Goal: Navigation & Orientation: Find specific page/section

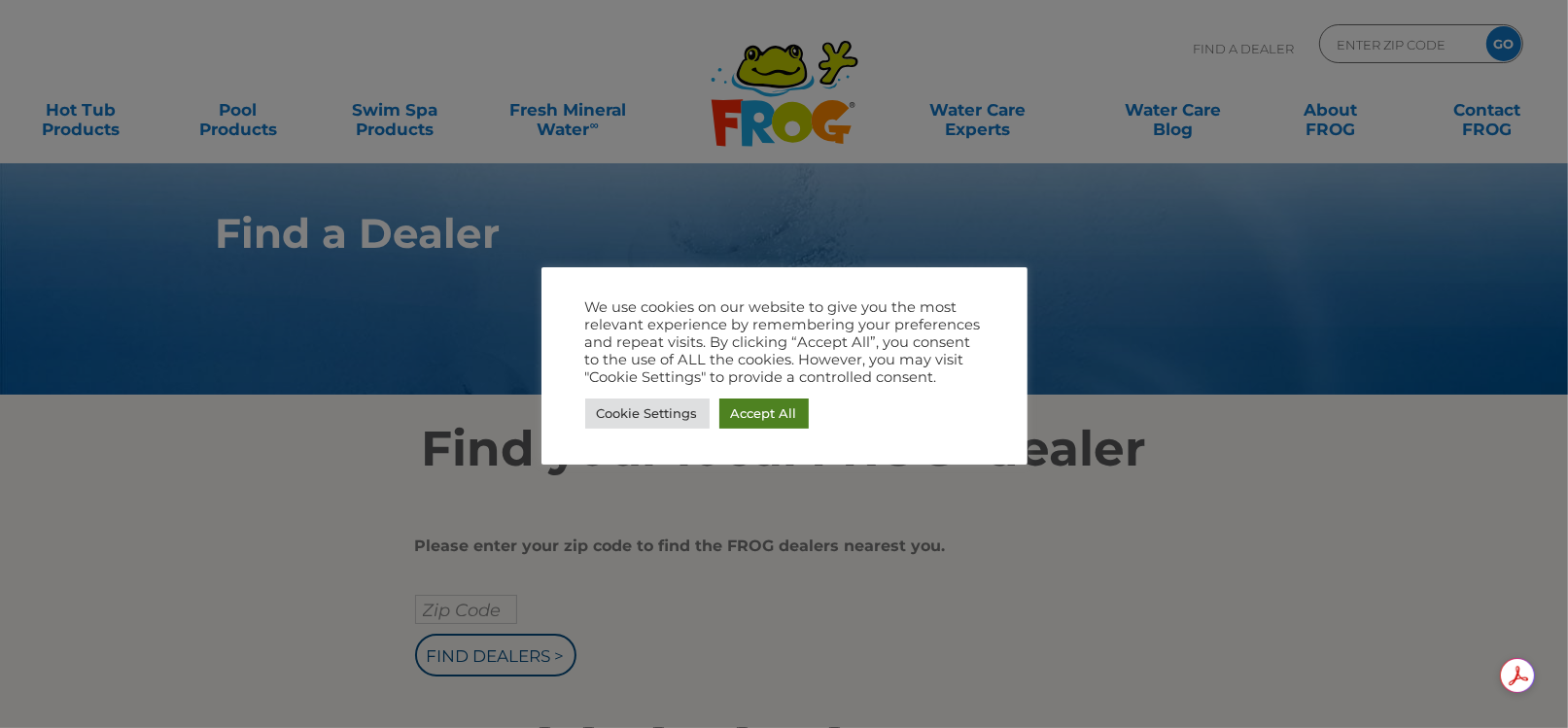
click at [737, 411] on link "Accept All" at bounding box center [765, 413] width 90 height 30
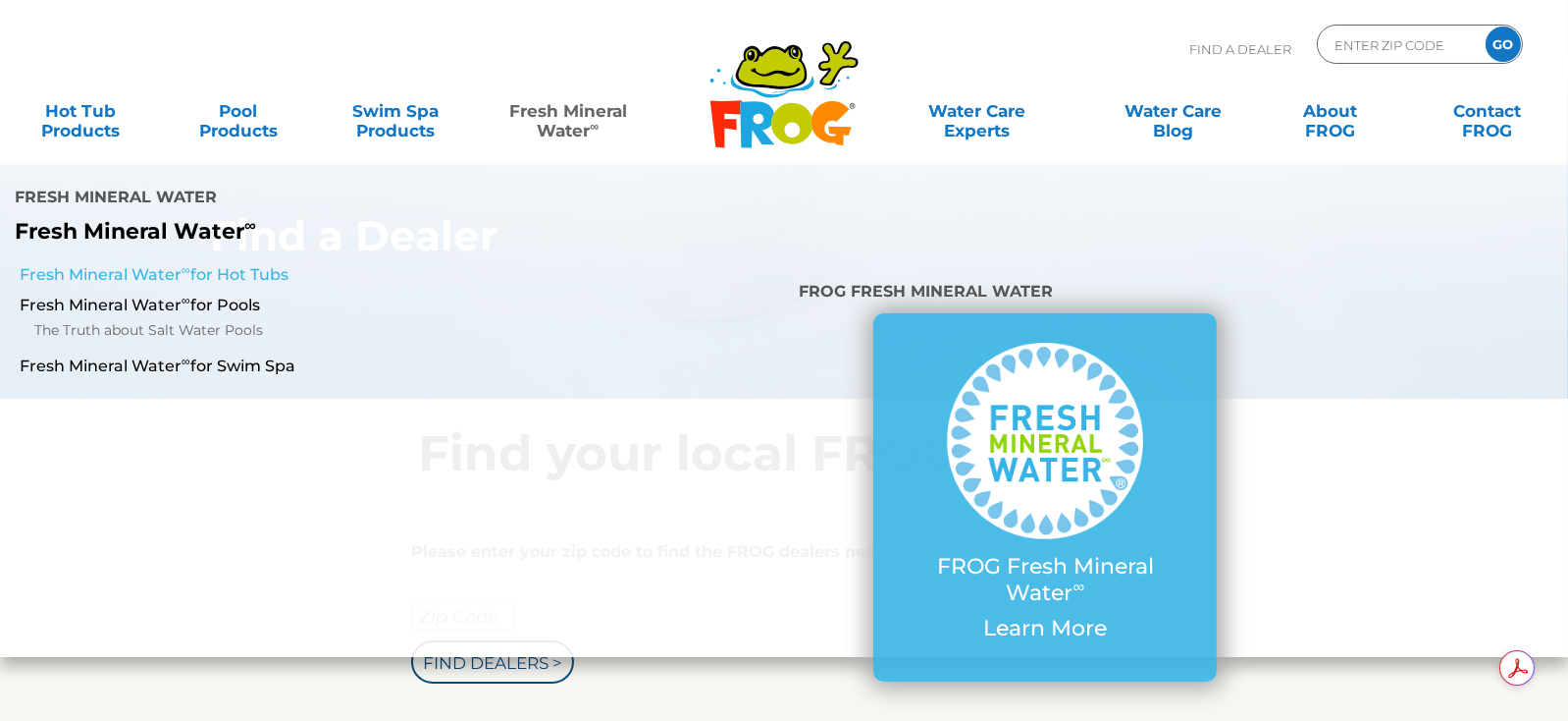
click at [277, 265] on link "Fresh Mineral Water ∞ for Hot Tubs" at bounding box center [271, 275] width 503 height 22
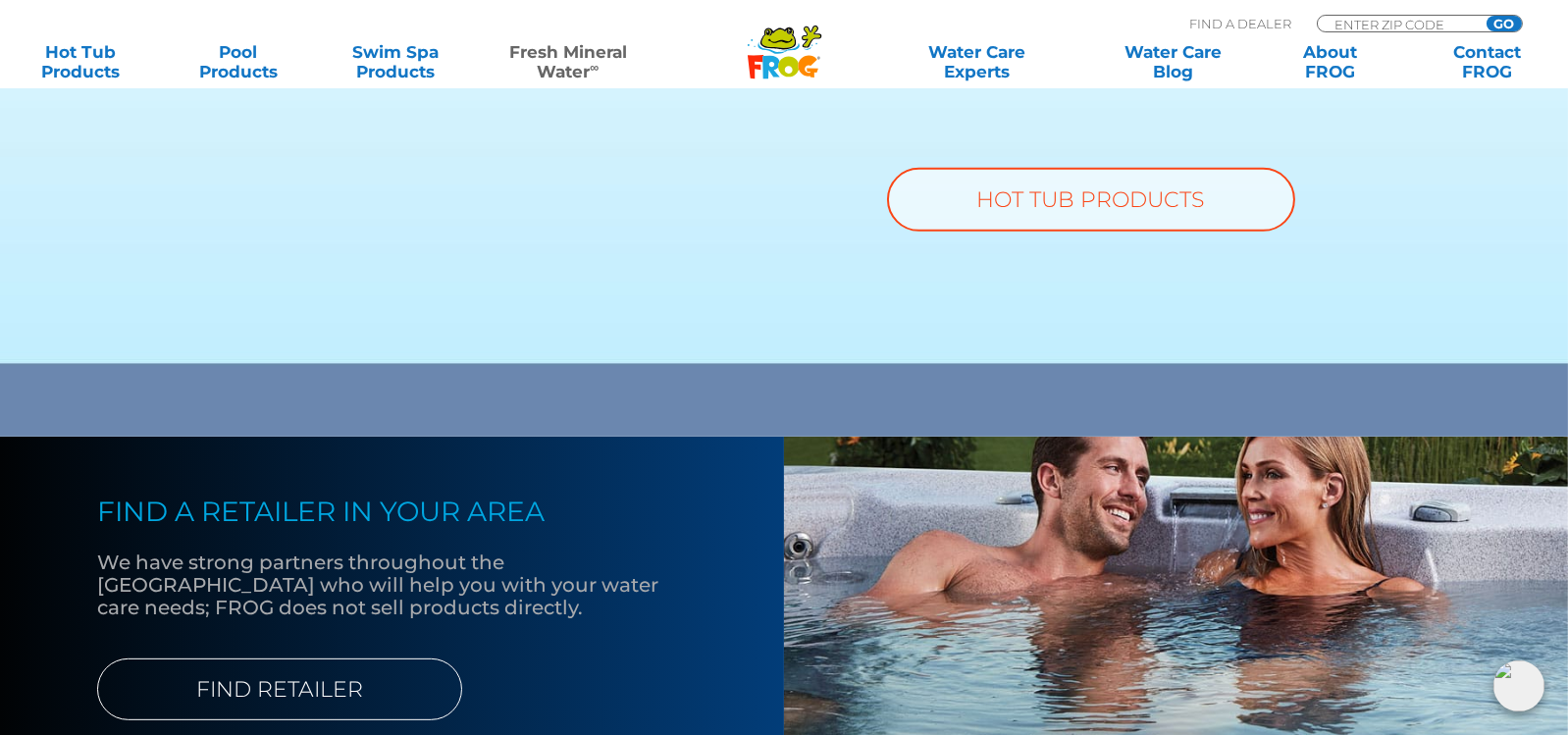
scroll to position [1668, 0]
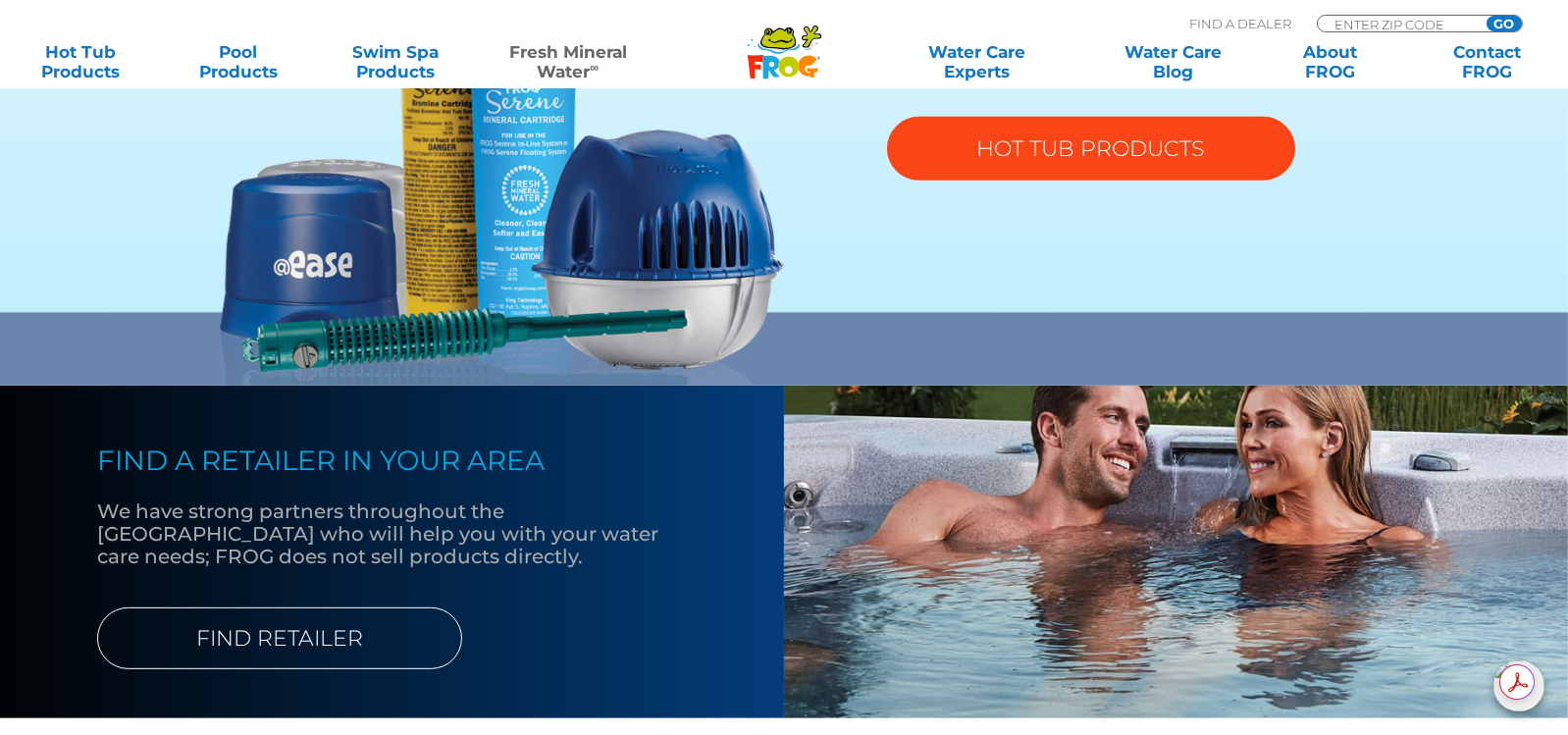
click at [1080, 167] on link "HOT TUB PRODUCTS" at bounding box center [1091, 148] width 408 height 64
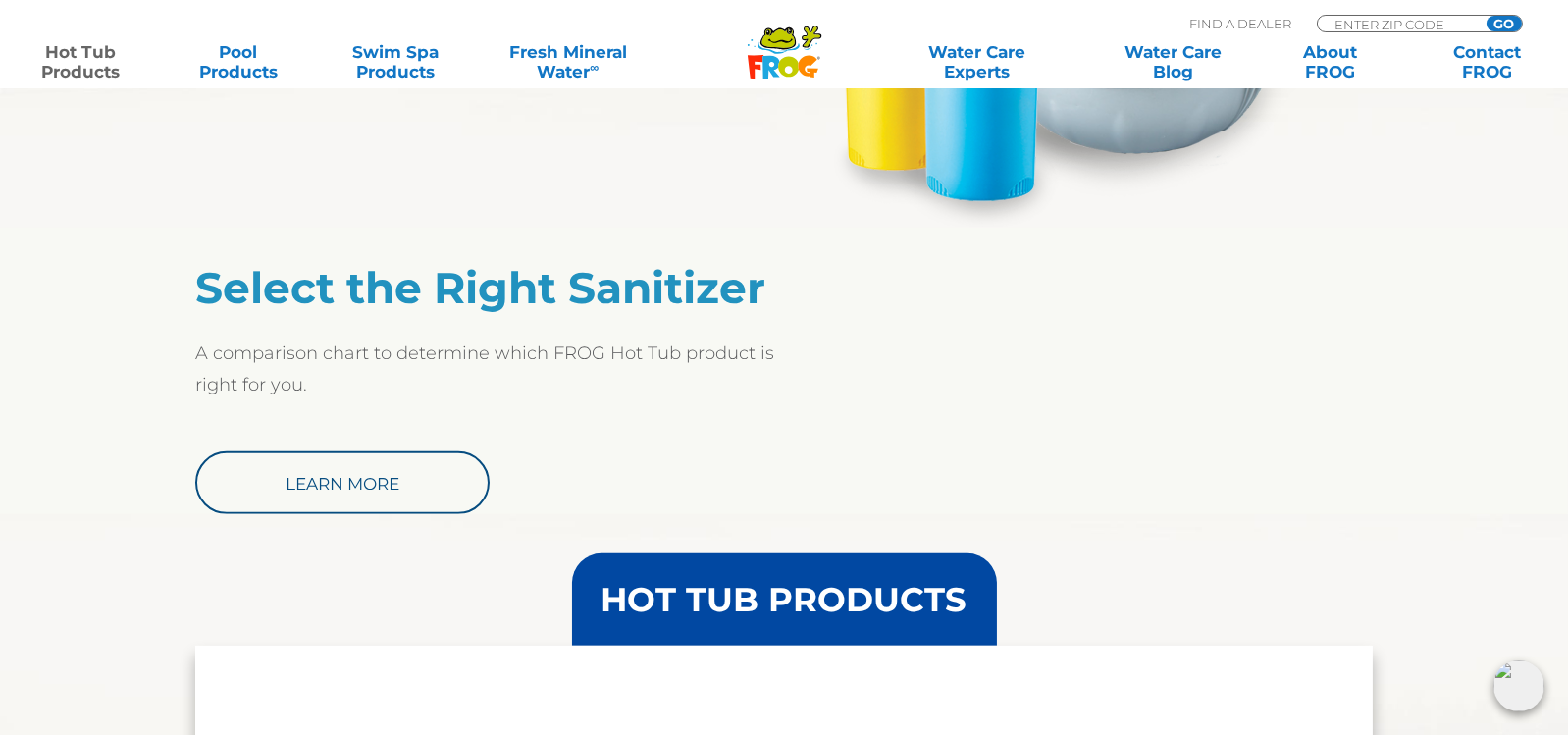
scroll to position [1569, 0]
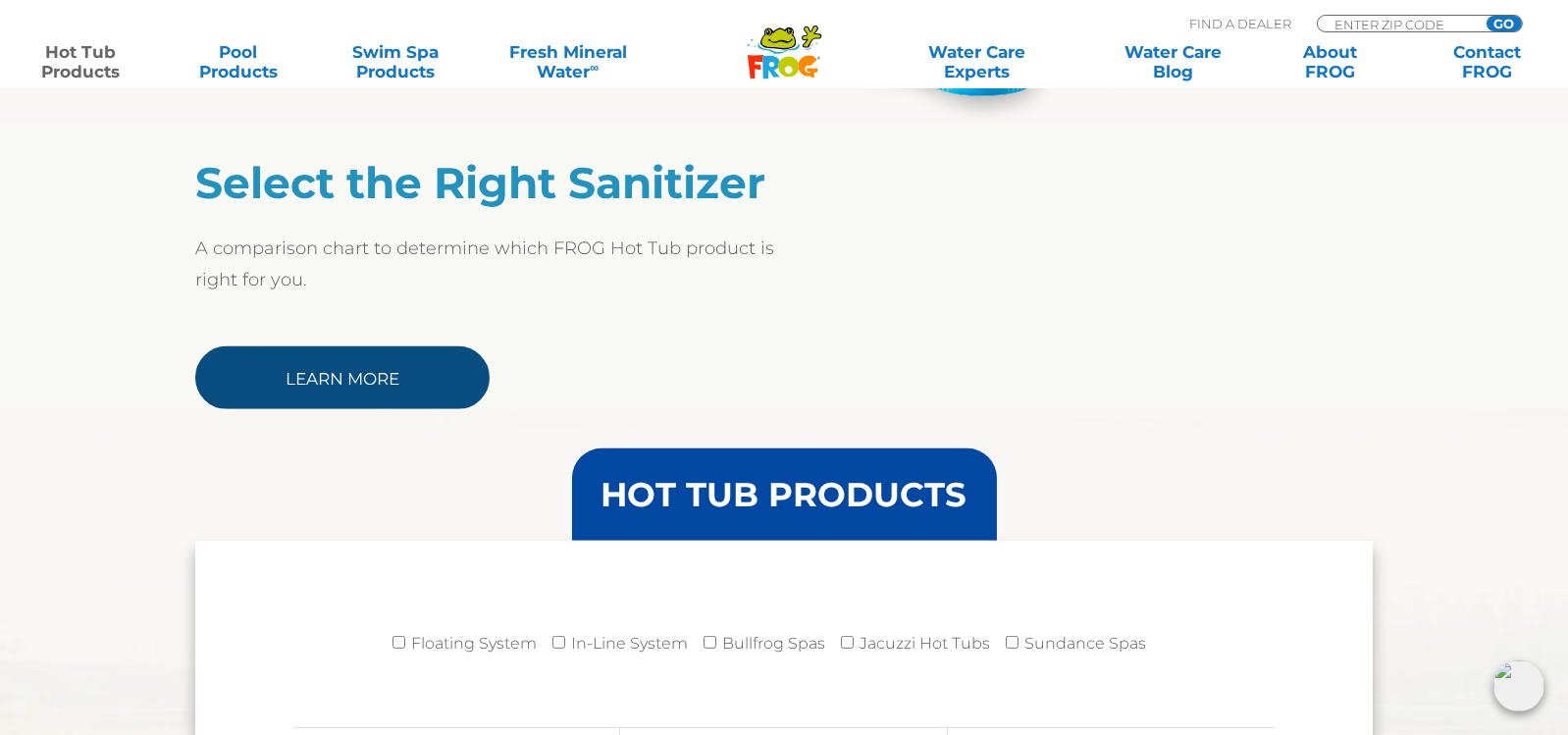
click at [287, 365] on link "Learn More" at bounding box center [343, 377] width 295 height 63
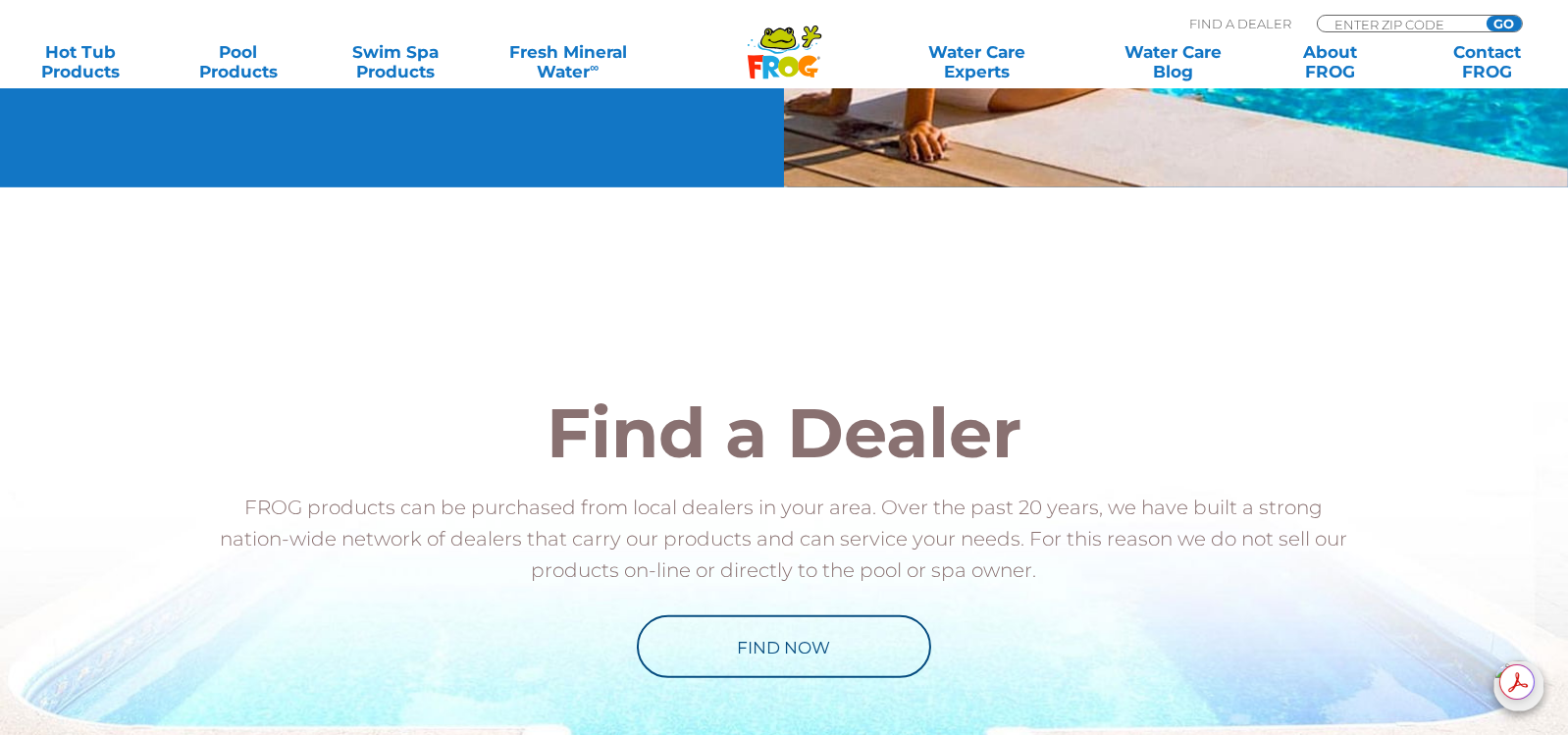
scroll to position [1863, 0]
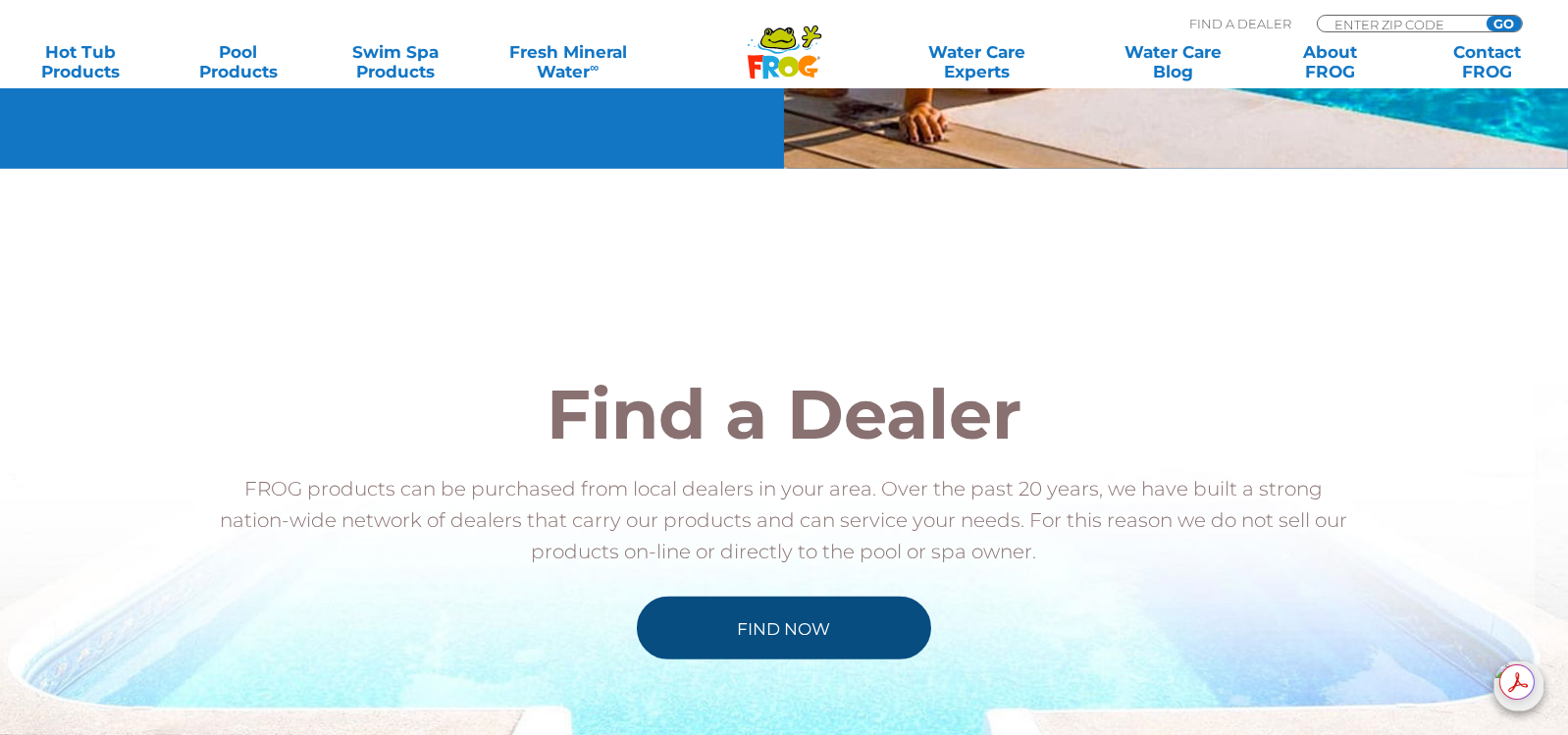
click at [820, 624] on link "Find Now" at bounding box center [784, 628] width 295 height 63
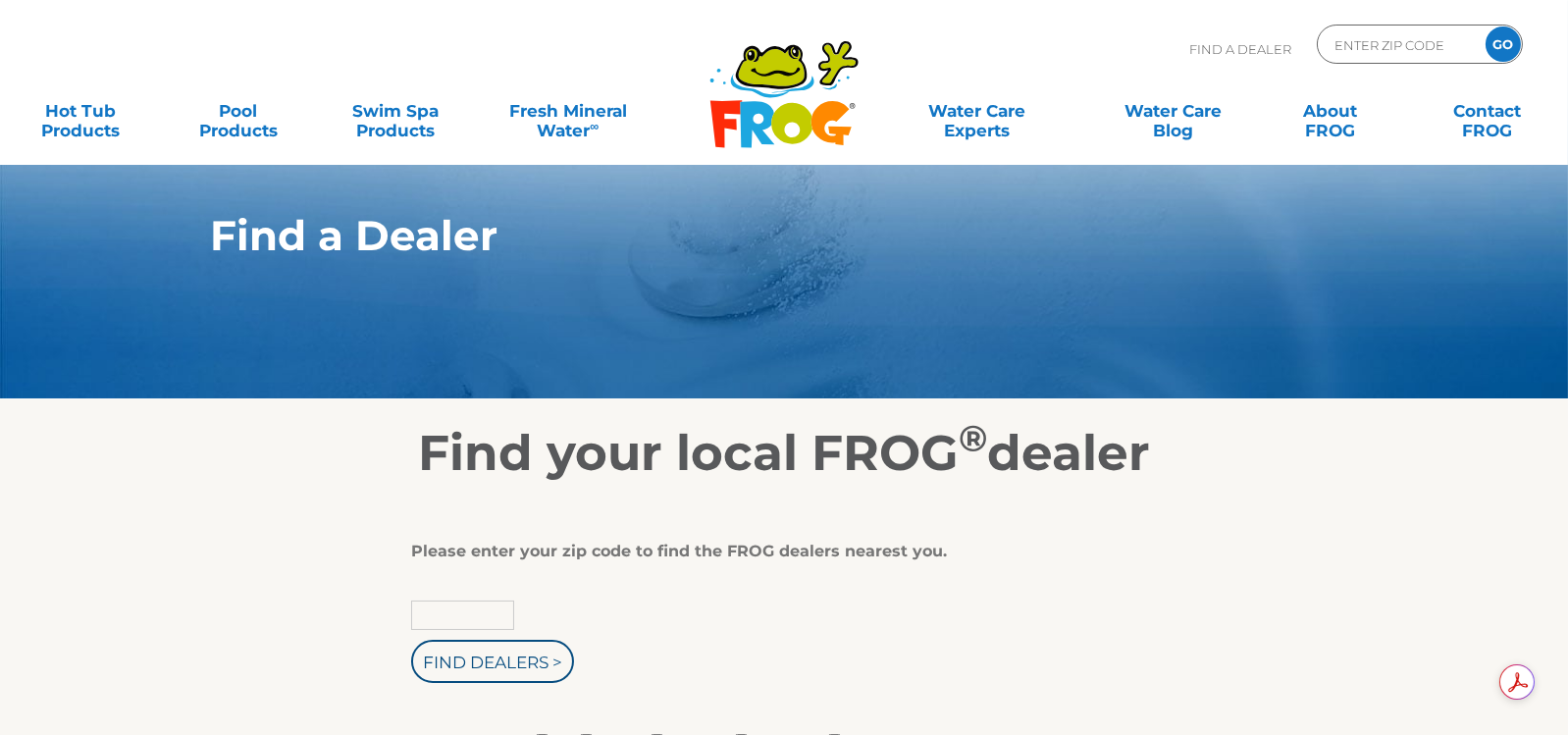
click at [457, 611] on input "text" at bounding box center [462, 615] width 103 height 29
type input "67010"
click at [411, 640] on input "Find Dealers >" at bounding box center [493, 661] width 163 height 43
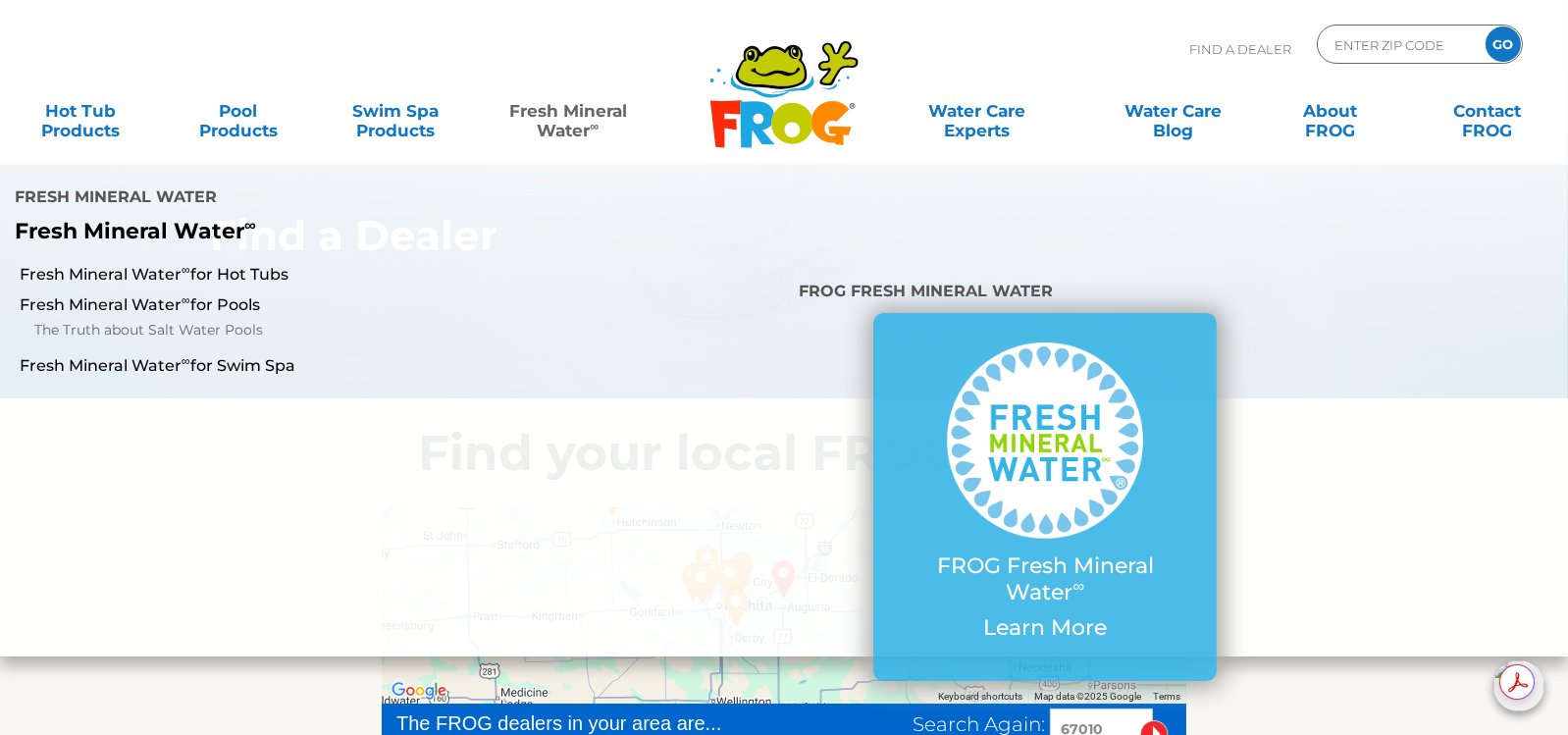
click at [568, 107] on link "Fresh Mineral Water ∞" at bounding box center [568, 111] width 153 height 39
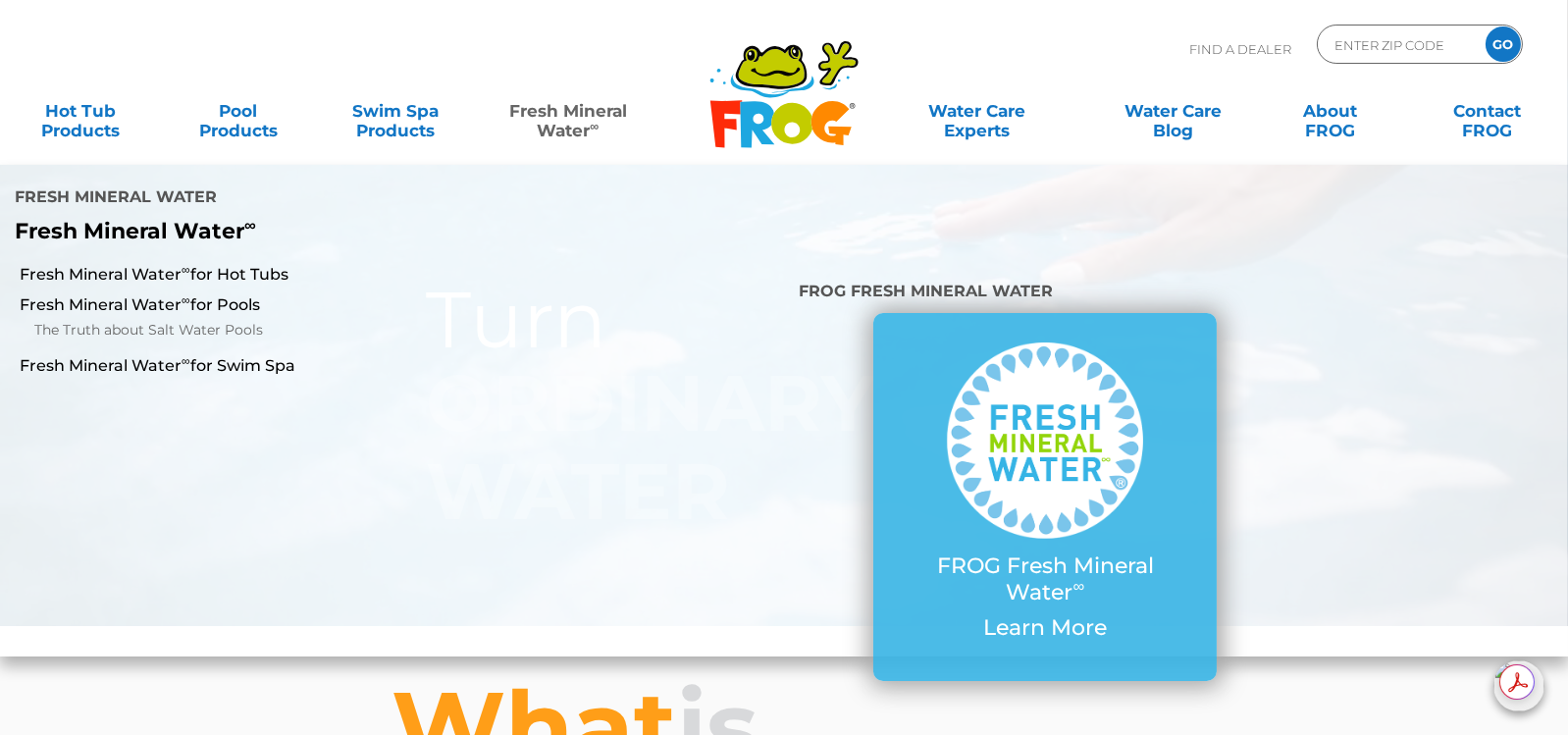
click at [564, 122] on link "Fresh Mineral Water ∞" at bounding box center [568, 111] width 153 height 39
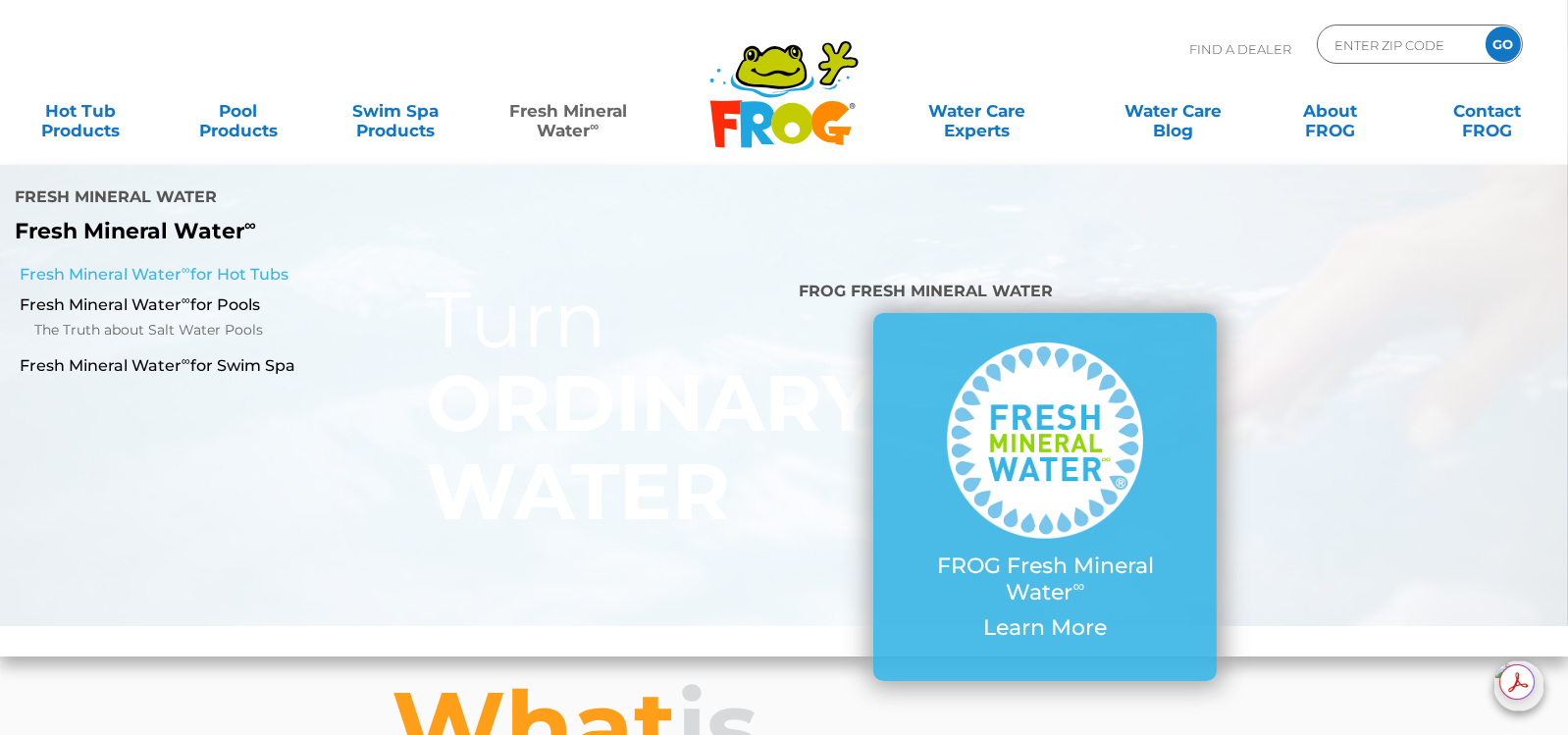
click at [257, 264] on link "Fresh Mineral Water ∞ for Hot Tubs" at bounding box center [271, 275] width 503 height 22
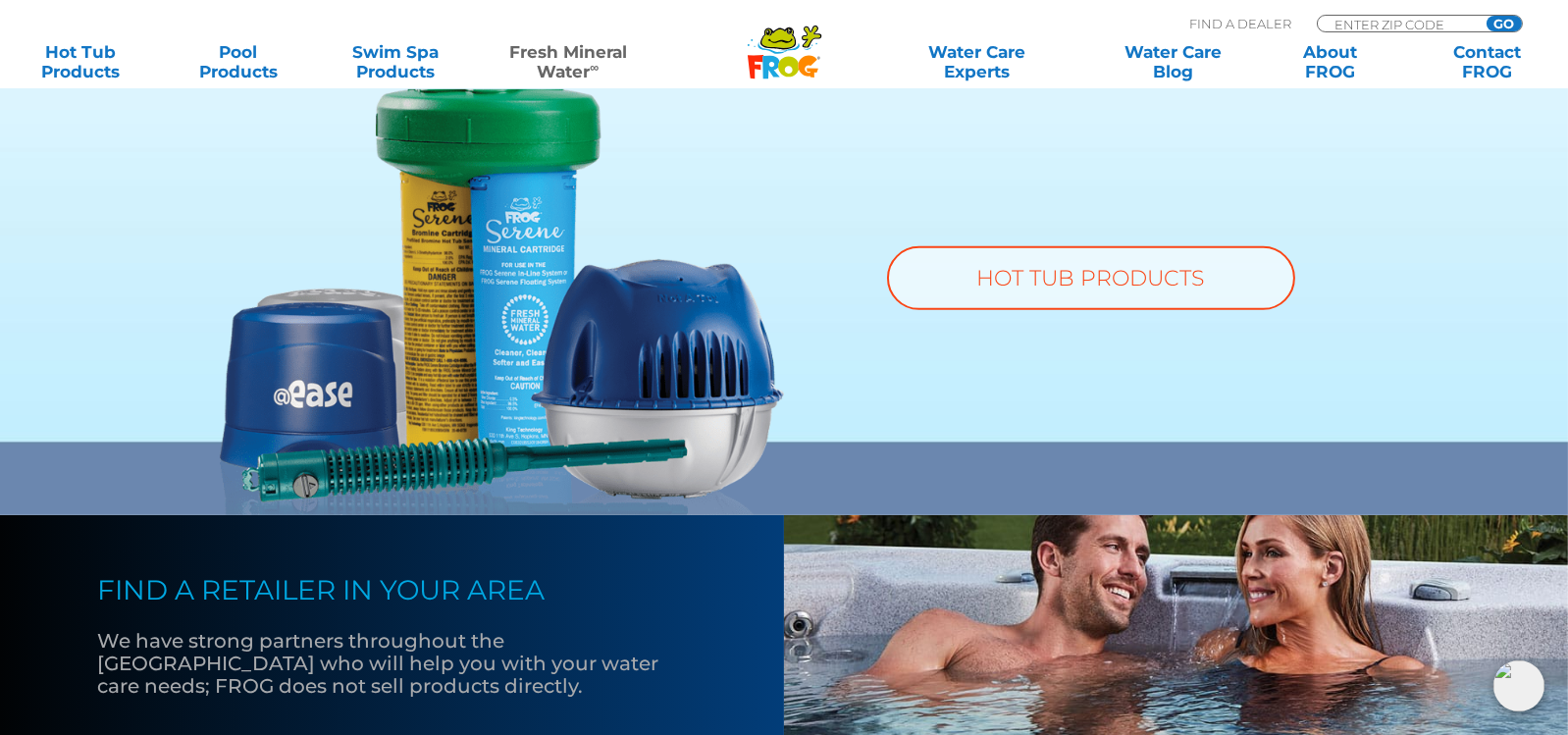
scroll to position [1569, 0]
